Goal: Check status: Check status

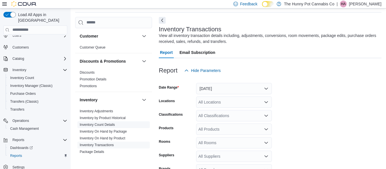
scroll to position [21, 0]
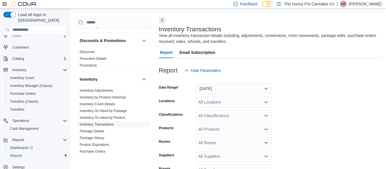
click at [112, 125] on link "Inventory Transactions" at bounding box center [97, 125] width 34 height 4
click at [226, 88] on button "[DATE]" at bounding box center [234, 88] width 76 height 11
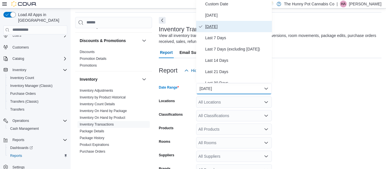
scroll to position [17, 0]
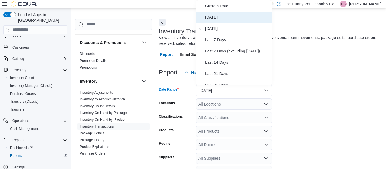
click at [222, 19] on span "[DATE]" at bounding box center [237, 17] width 64 height 7
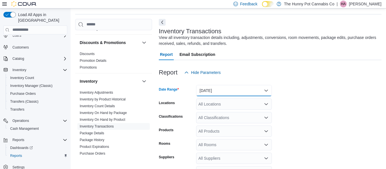
scroll to position [66, 0]
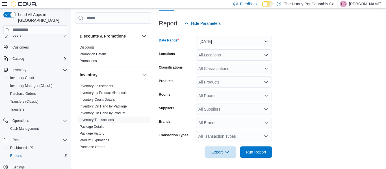
click at [222, 55] on div "All Locations" at bounding box center [234, 54] width 76 height 11
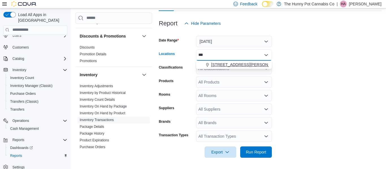
type input "***"
click at [237, 64] on span "[STREET_ADDRESS][PERSON_NAME]" at bounding box center [247, 65] width 72 height 6
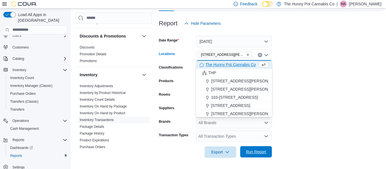
click at [264, 156] on span "Run Report" at bounding box center [256, 151] width 25 height 11
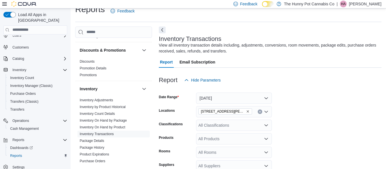
scroll to position [19, 0]
